Goal: Information Seeking & Learning: Learn about a topic

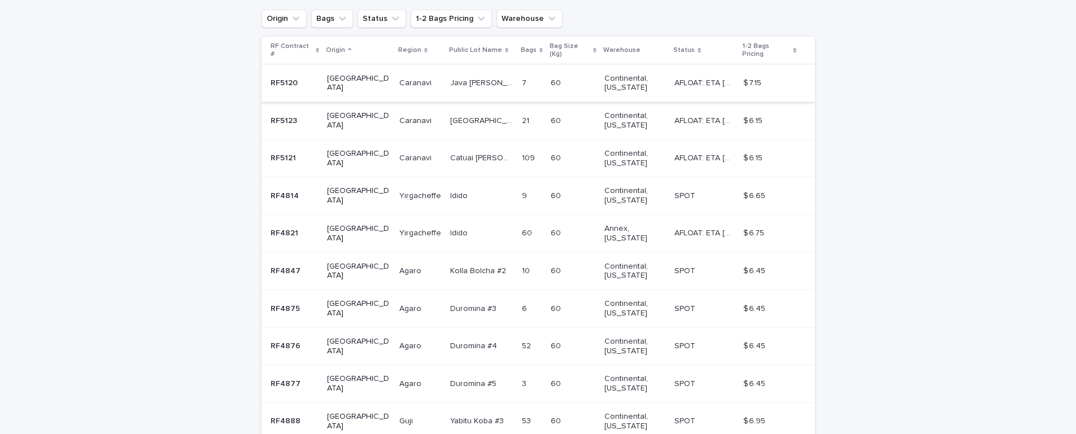
scroll to position [261, 0]
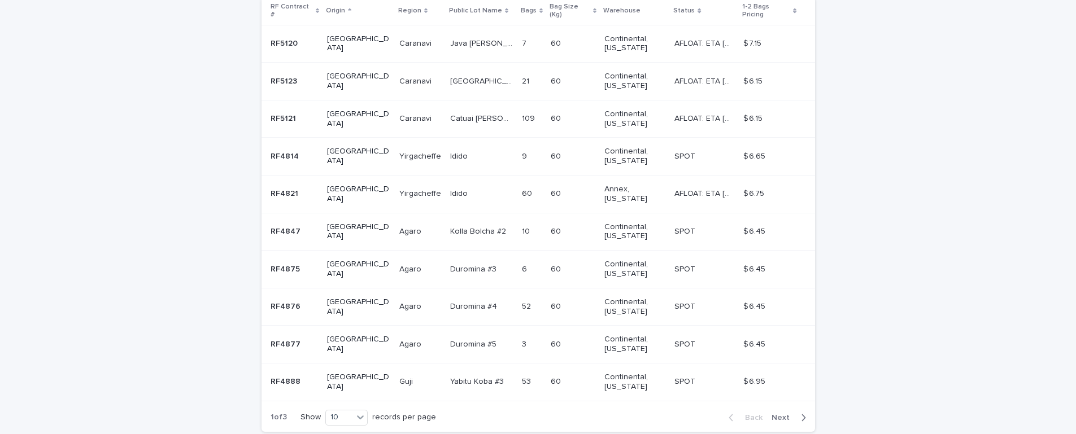
click at [784, 414] on span "Next" at bounding box center [783, 418] width 25 height 8
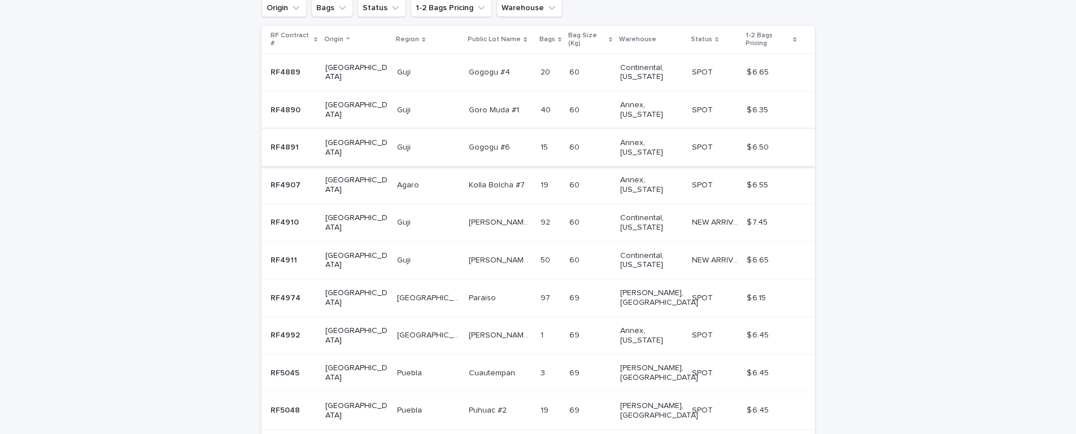
scroll to position [233, 0]
click at [474, 215] on p "[PERSON_NAME] Muda lot #1 Natural" at bounding box center [501, 221] width 65 height 12
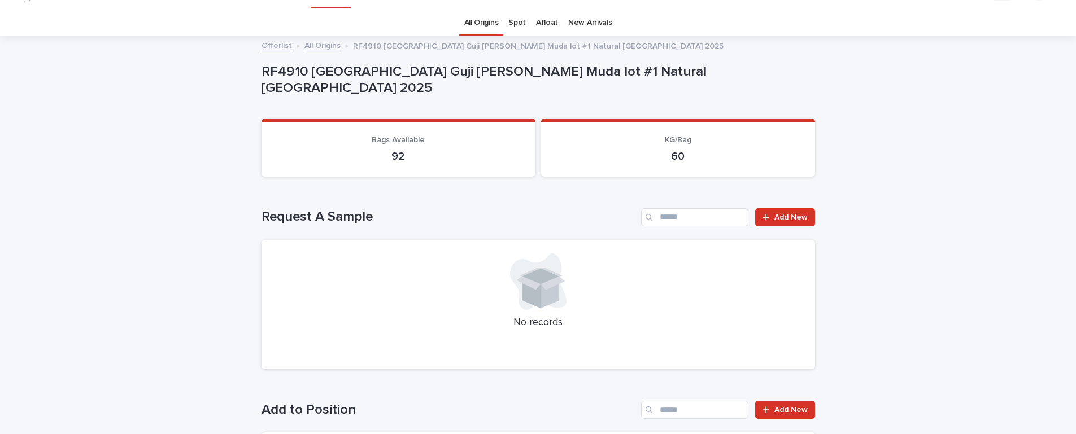
scroll to position [43, 0]
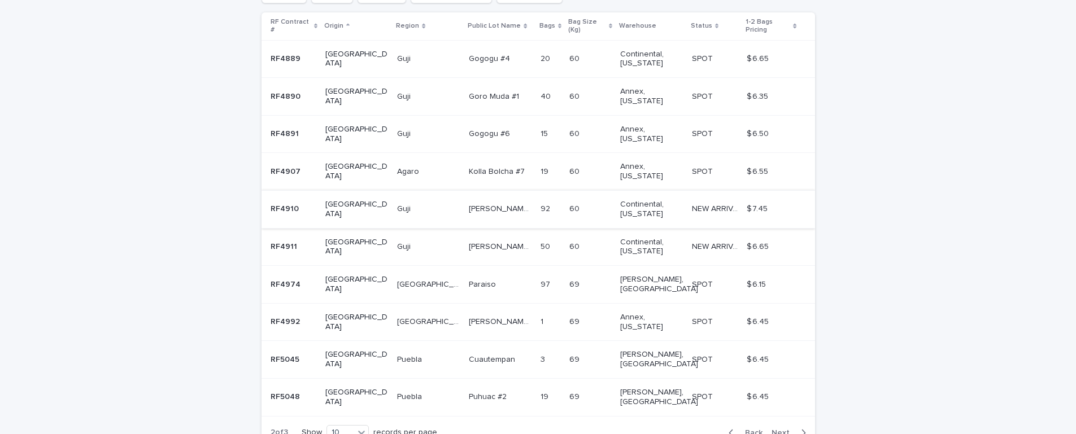
scroll to position [250, 0]
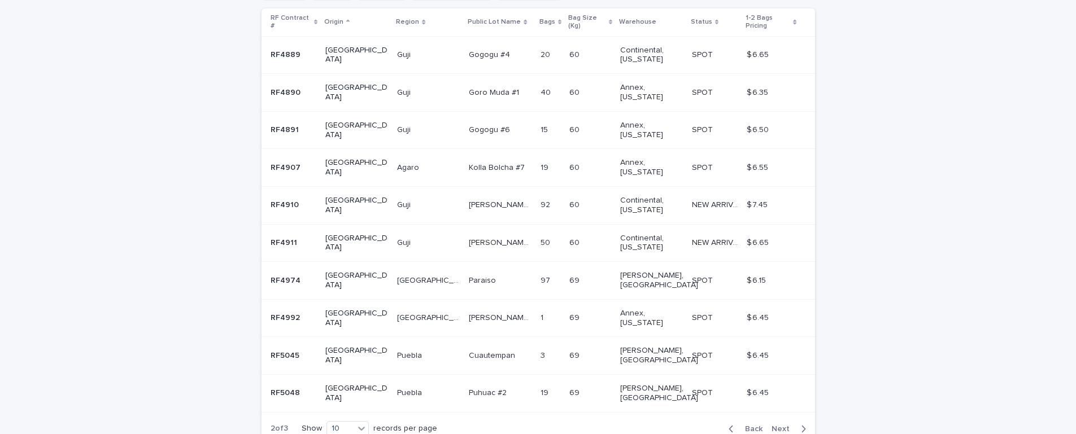
click at [795, 425] on span "Next" at bounding box center [783, 429] width 25 height 8
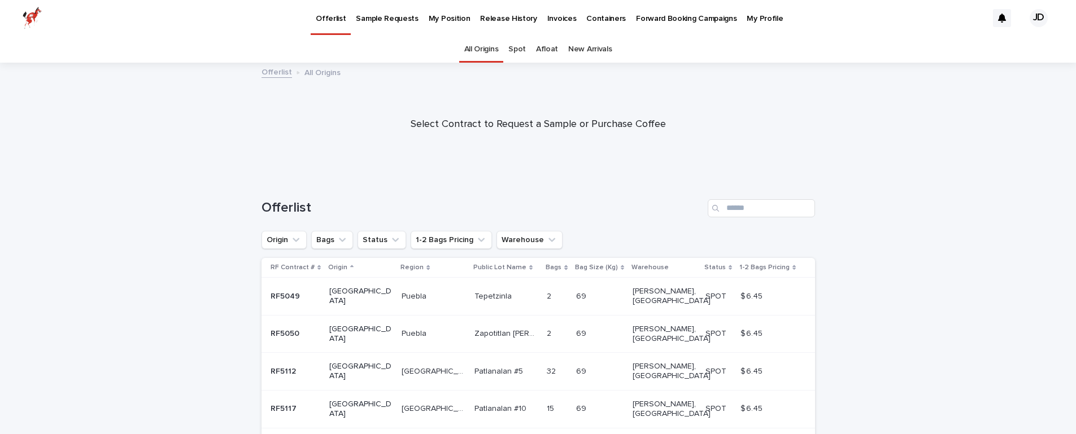
click at [648, 15] on p "Forward Booking Campaigns" at bounding box center [686, 12] width 101 height 24
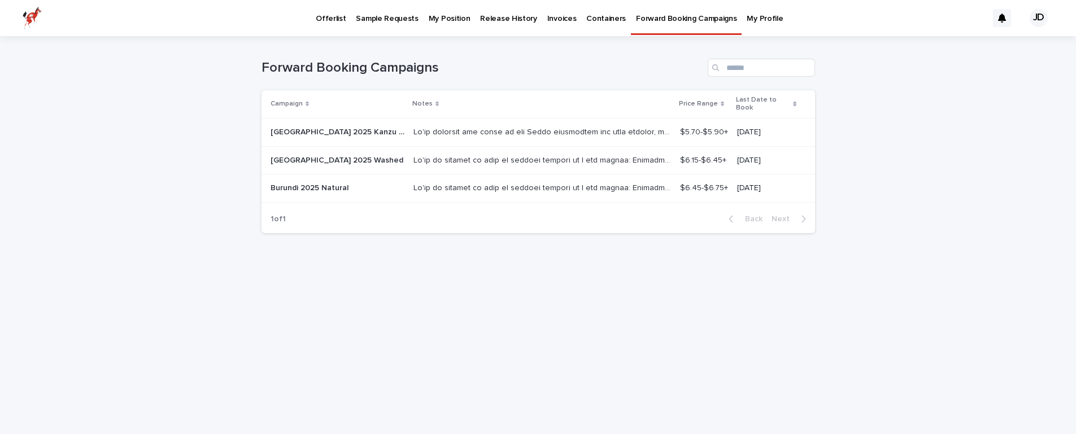
click at [466, 182] on p at bounding box center [543, 187] width 260 height 12
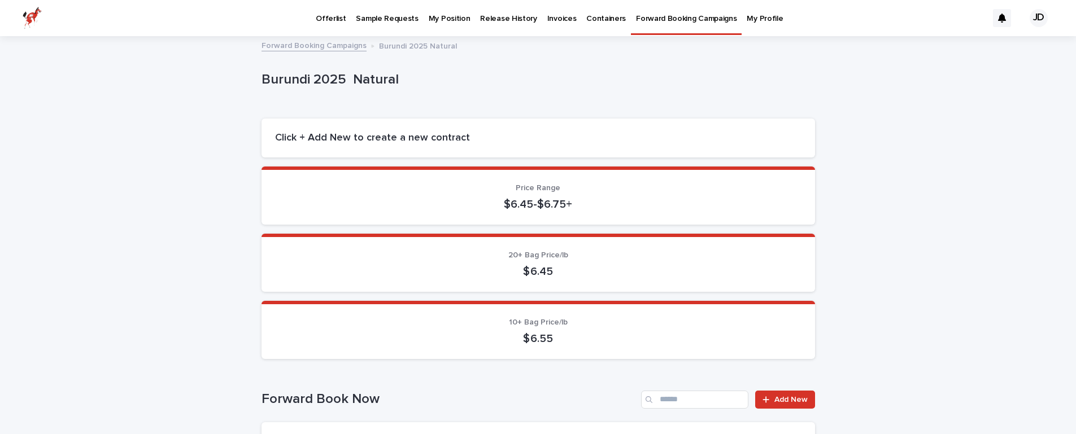
scroll to position [3, 0]
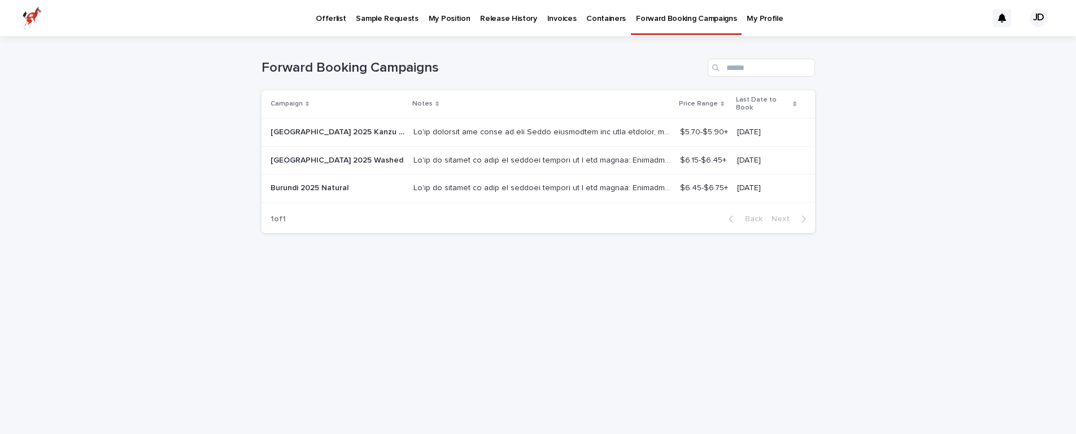
click at [472, 127] on p at bounding box center [543, 131] width 260 height 12
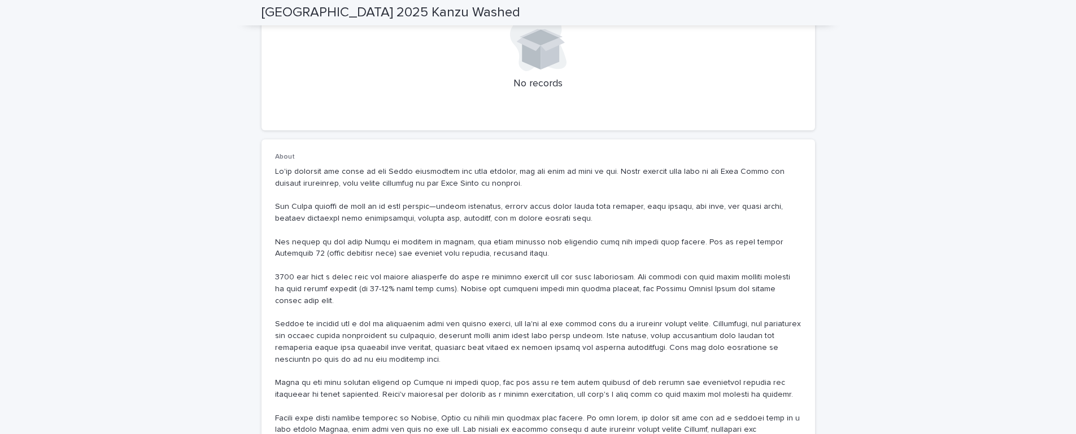
scroll to position [419, 0]
